Goal: Check status: Check status

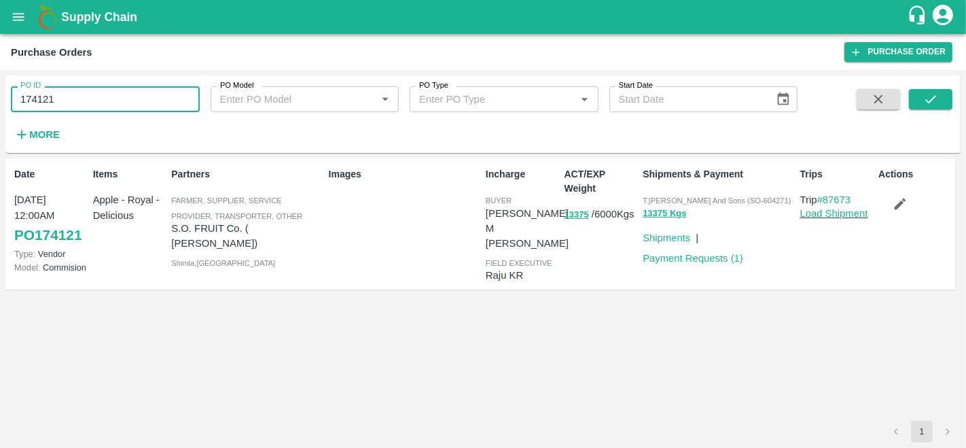
click at [95, 94] on input "174121" at bounding box center [105, 99] width 189 height 26
type input "174121"
click at [22, 136] on icon "button" at bounding box center [21, 134] width 15 height 15
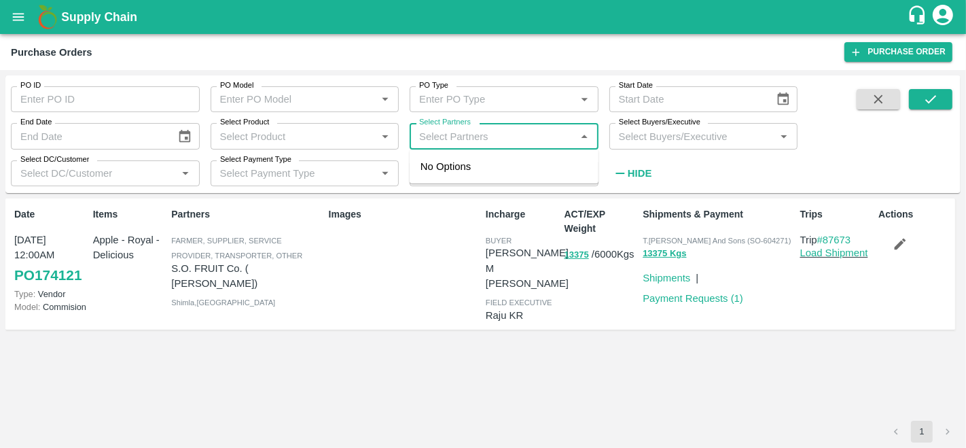
click at [472, 136] on input "Select Partners" at bounding box center [493, 136] width 158 height 18
type input "[PERSON_NAME] s"
type input "174121"
type input "h"
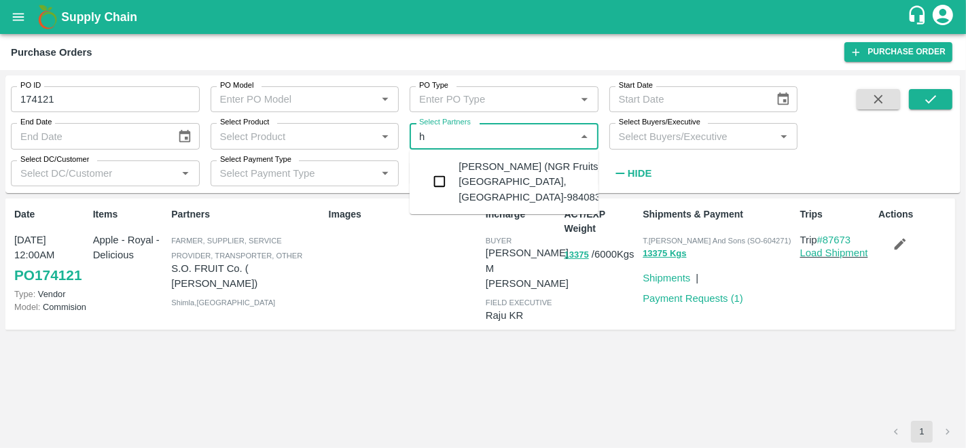
click at [448, 181] on input "checkbox" at bounding box center [439, 181] width 27 height 27
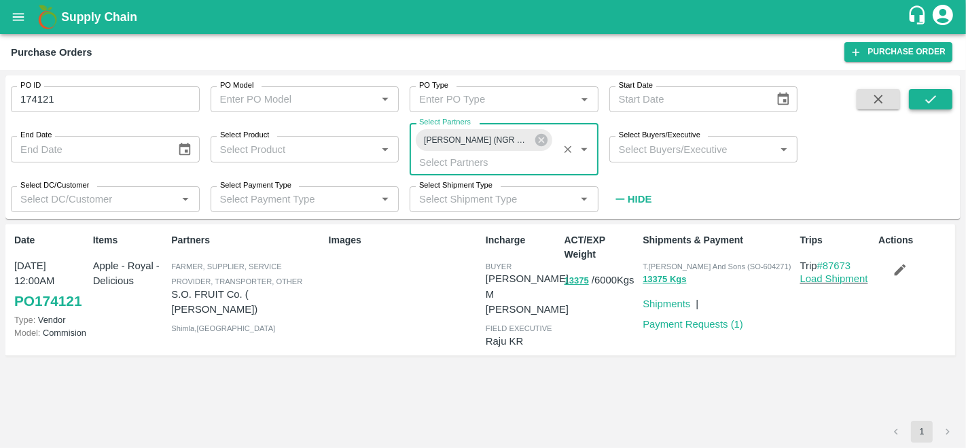
click at [926, 99] on icon "submit" at bounding box center [931, 99] width 15 height 15
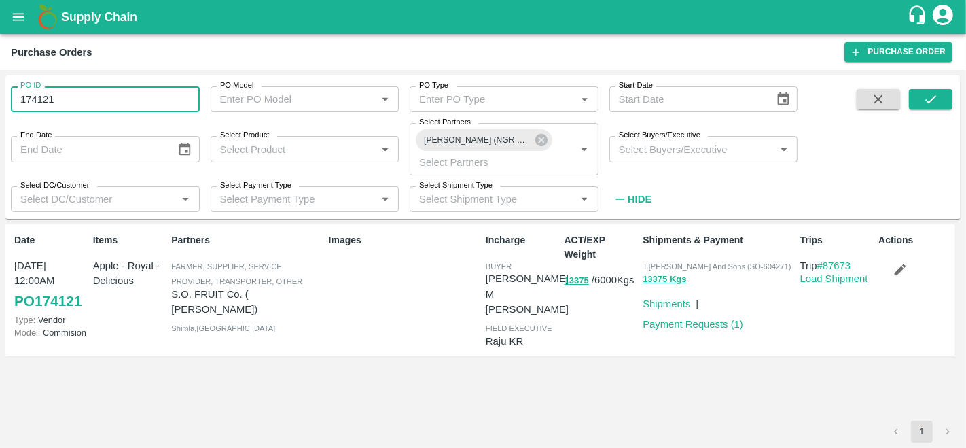
click at [71, 103] on input "174121" at bounding box center [105, 99] width 189 height 26
type input "174121"
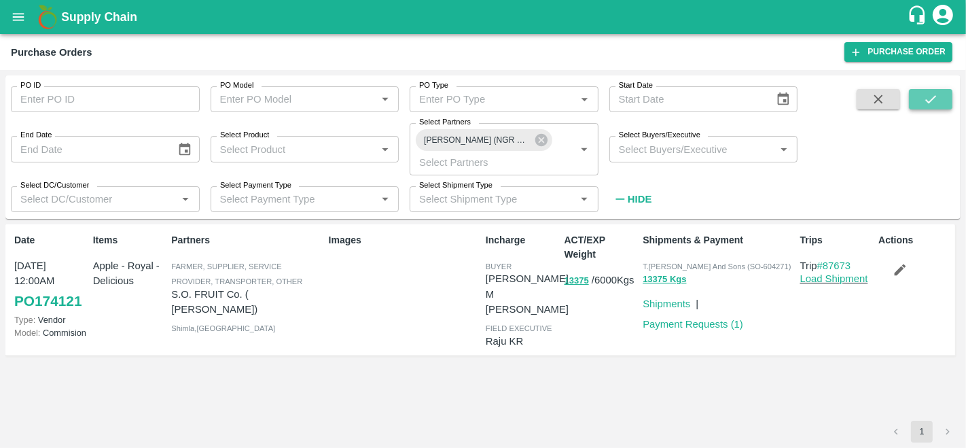
click at [930, 106] on icon "submit" at bounding box center [931, 99] width 15 height 15
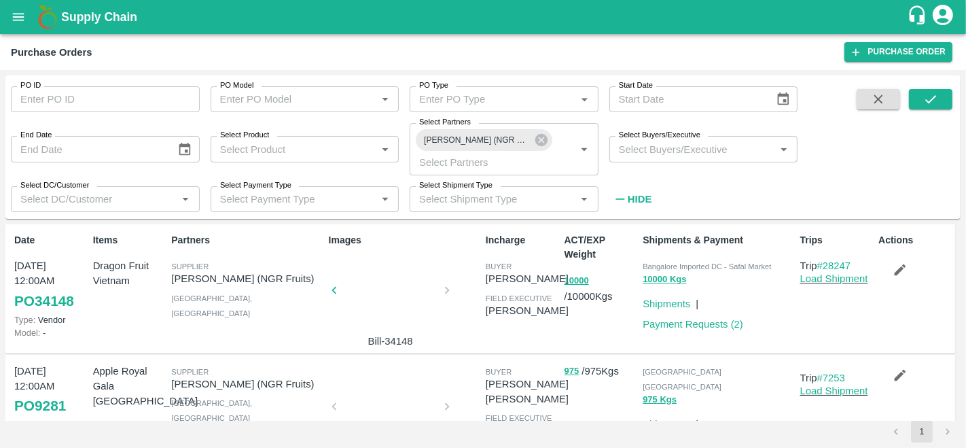
click at [398, 307] on div at bounding box center [391, 294] width 102 height 72
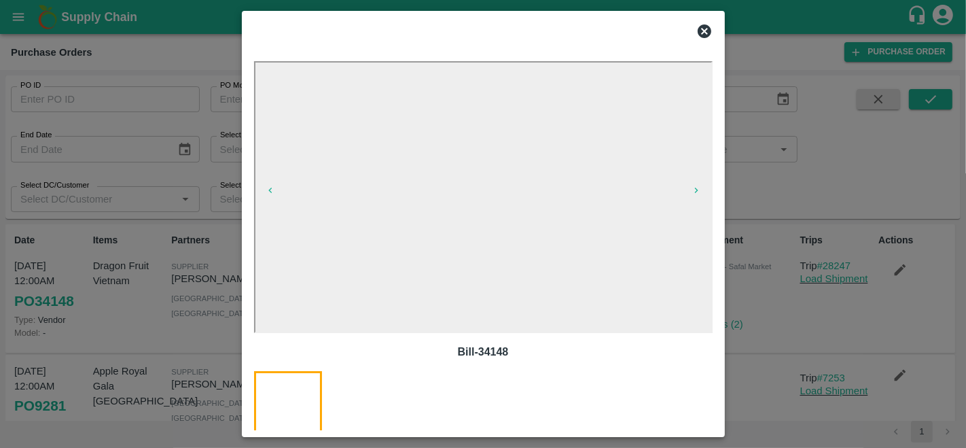
click at [372, 410] on div at bounding box center [380, 415] width 84 height 88
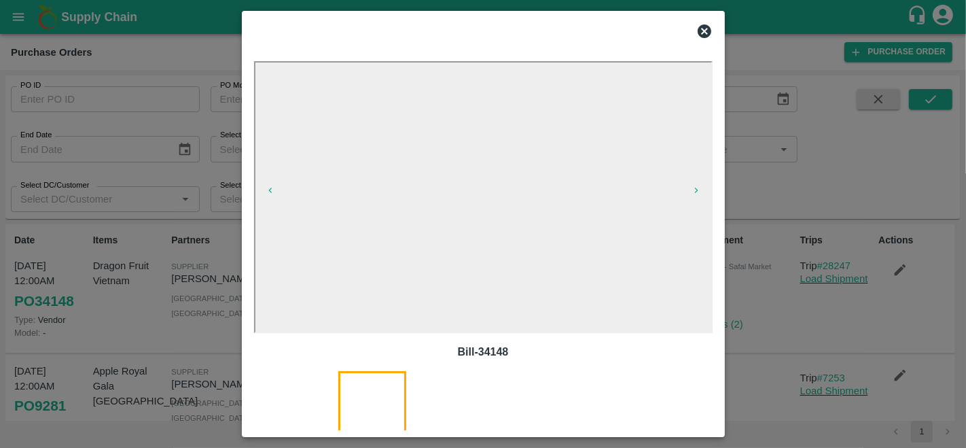
scroll to position [44, 0]
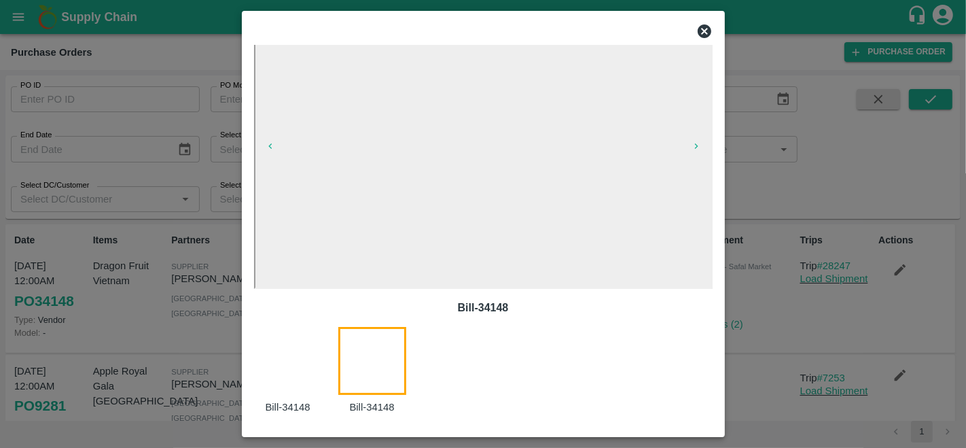
click at [705, 31] on icon at bounding box center [705, 31] width 16 height 16
